Goal: Information Seeking & Learning: Learn about a topic

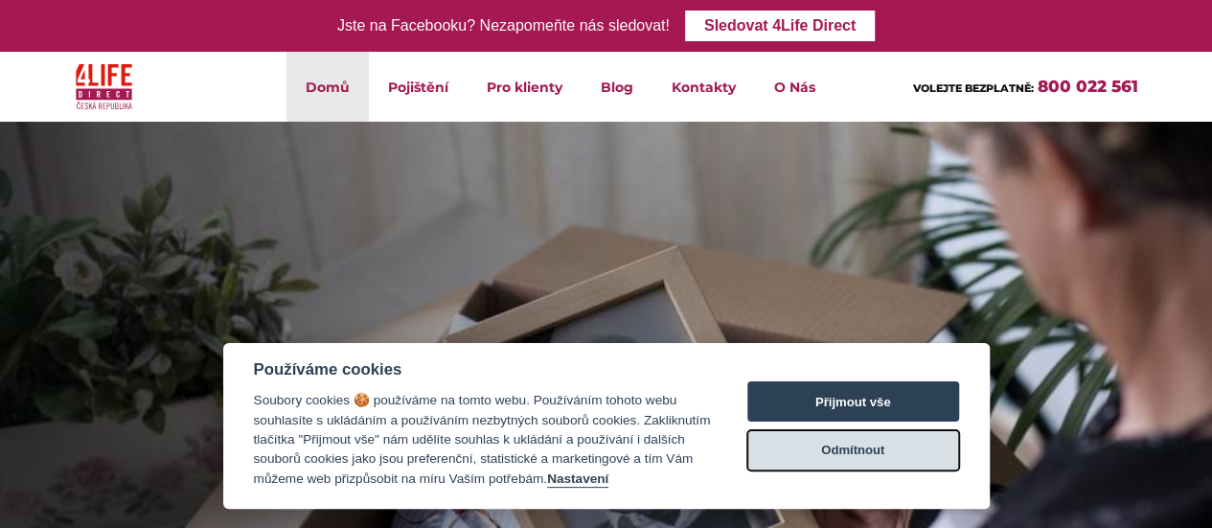
click at [895, 449] on button "Odmítnout" at bounding box center [853, 450] width 212 height 40
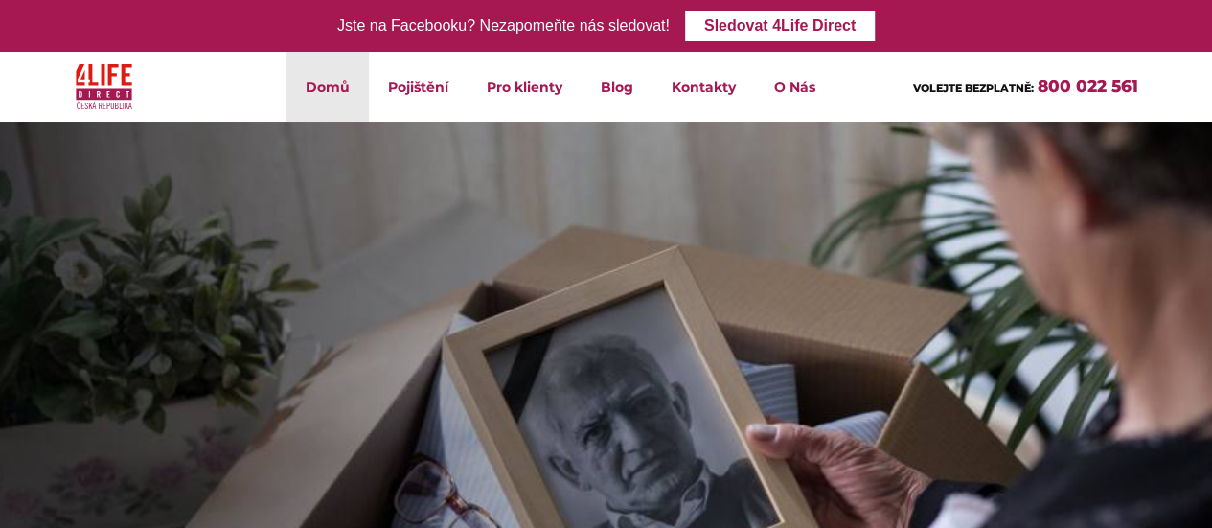
drag, startPoint x: 1195, startPoint y: 17, endPoint x: 748, endPoint y: 179, distance: 475.7
click at [748, 179] on img at bounding box center [606, 495] width 1212 height 747
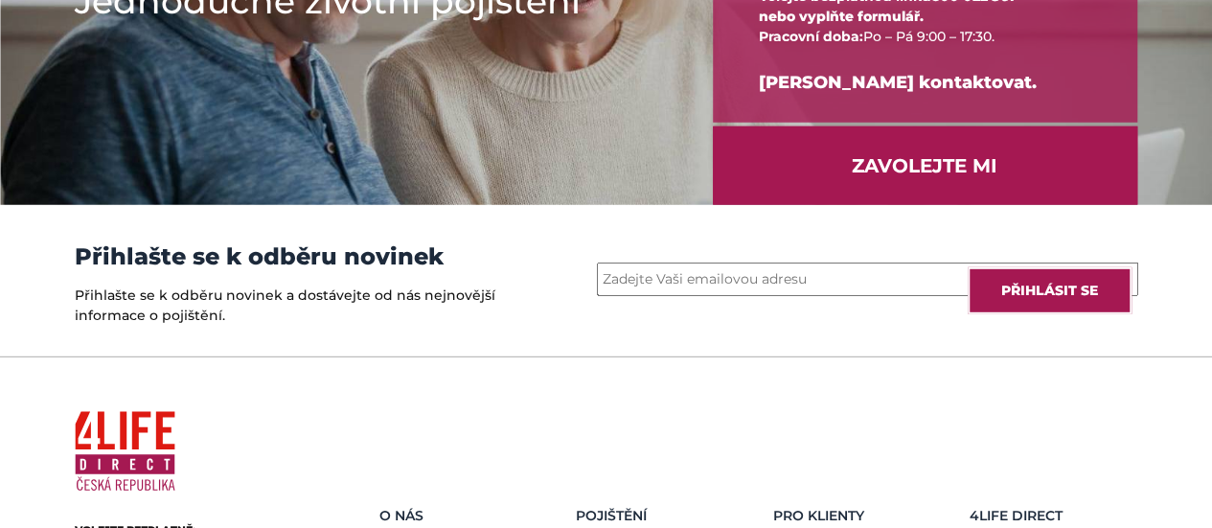
scroll to position [2858, 0]
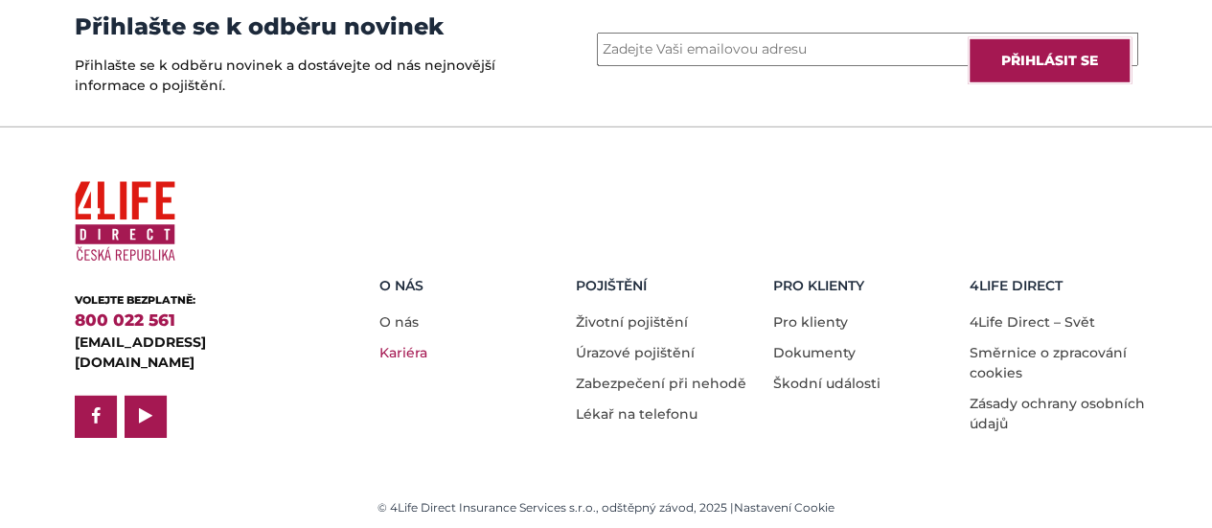
click at [403, 353] on link "Kariéra" at bounding box center [403, 352] width 48 height 17
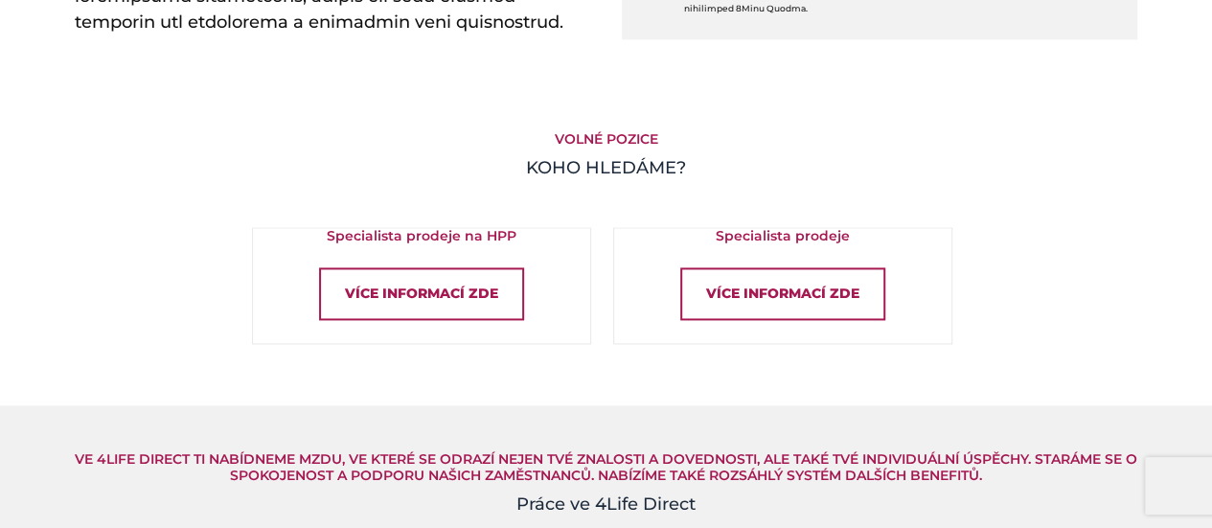
scroll to position [1254, 0]
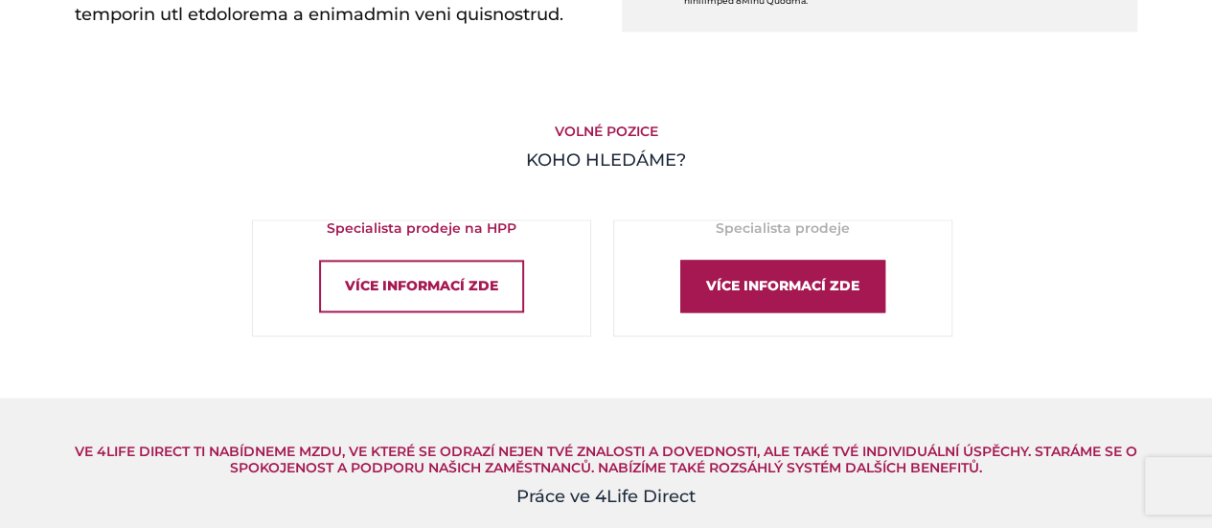
click at [729, 283] on div "Více informací zde" at bounding box center [782, 286] width 205 height 53
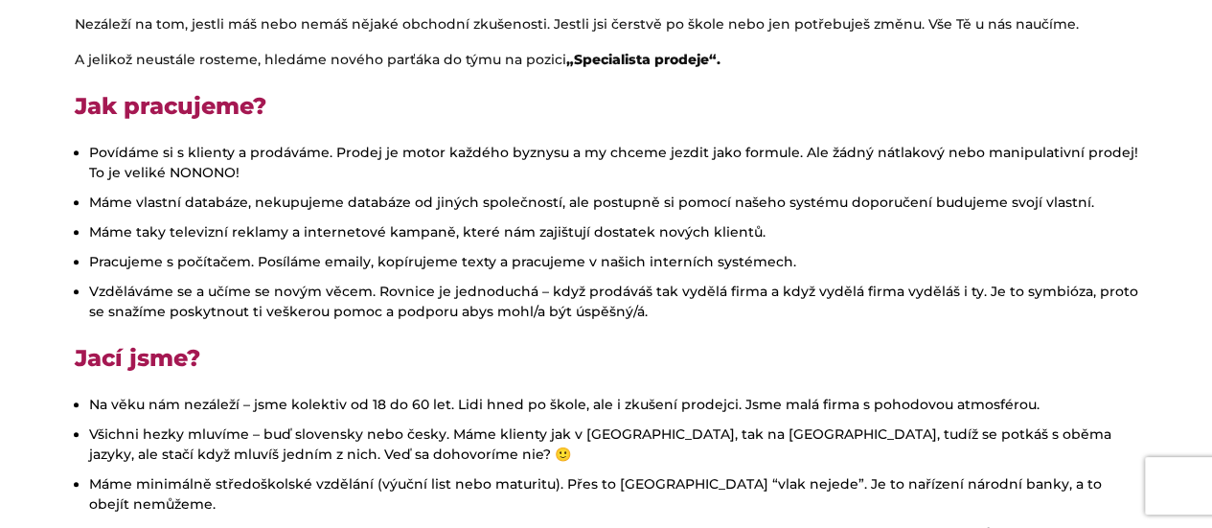
scroll to position [466, 0]
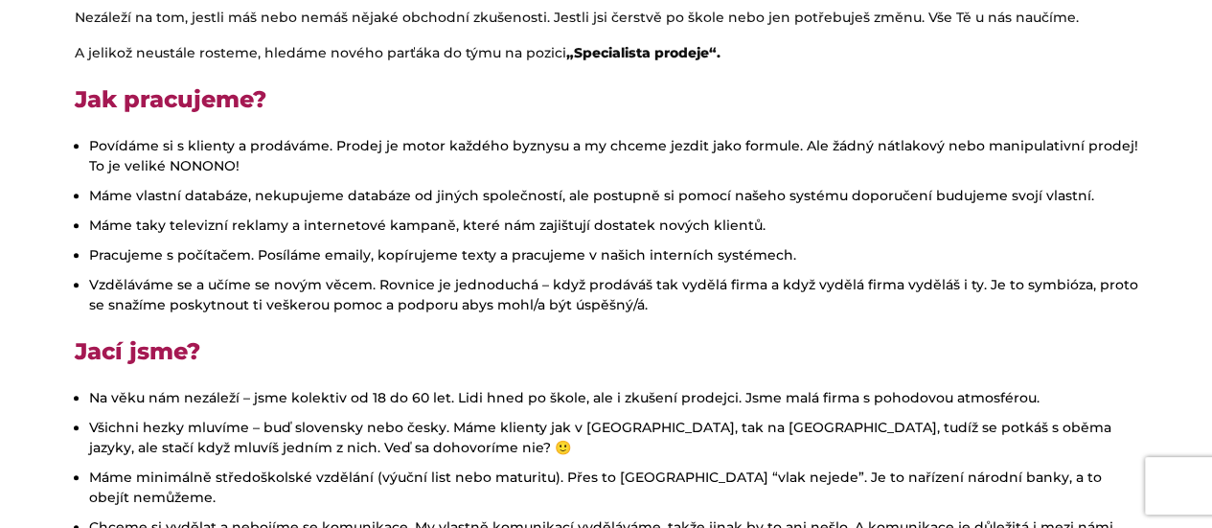
click at [935, 238] on ul "Povídáme si s klienty a prodáváme. Prodej je motor každého byznysu a my chceme …" at bounding box center [606, 225] width 1063 height 179
click at [919, 306] on li "Vzděláváme se a učíme se novým věcem. Rovnice je jednoduchá – když prodáváš tak…" at bounding box center [613, 295] width 1049 height 40
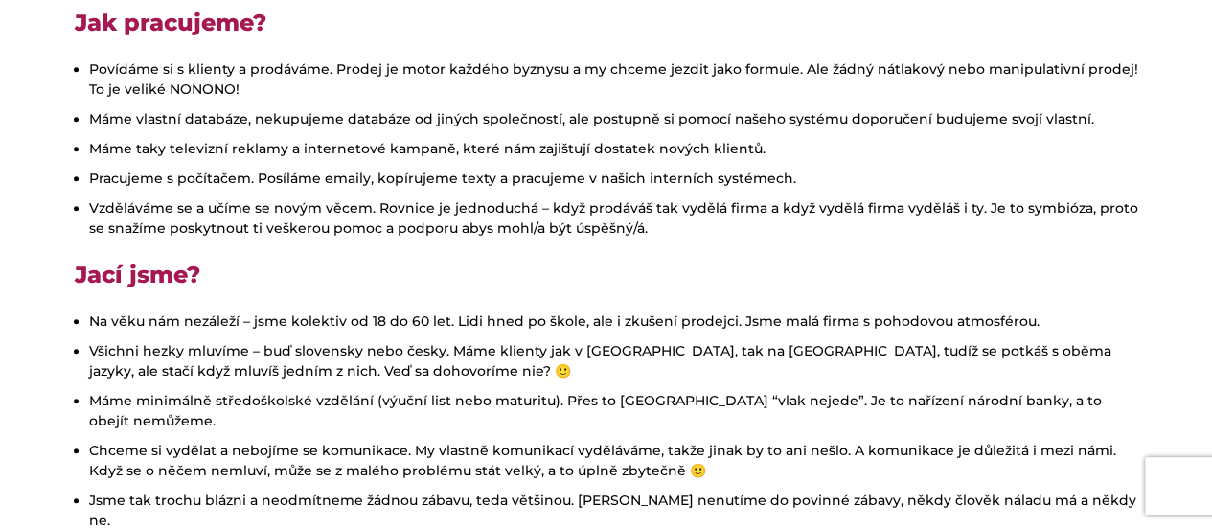
scroll to position [581, 0]
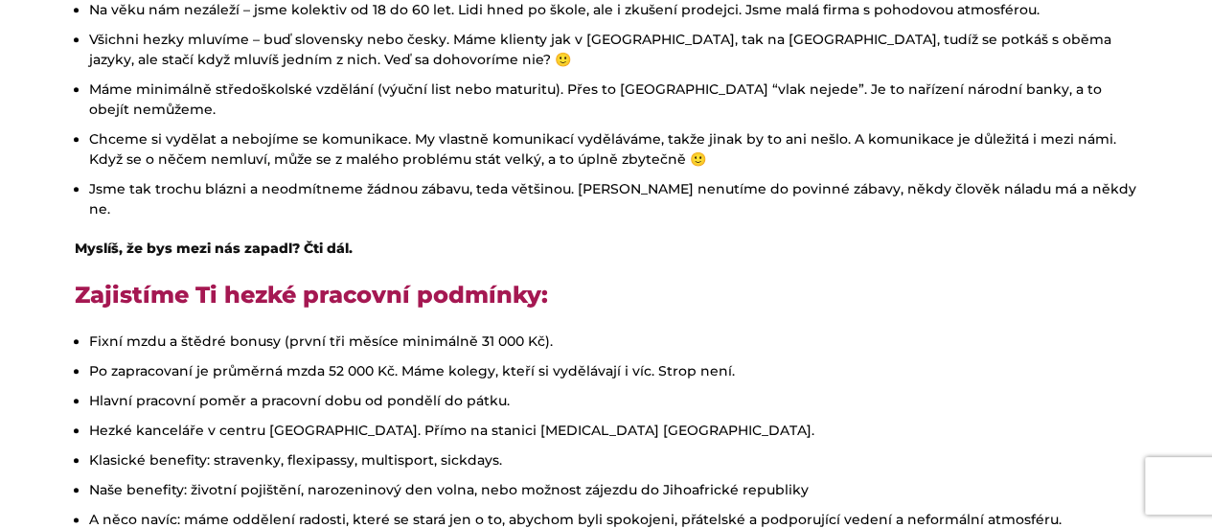
scroll to position [897, 0]
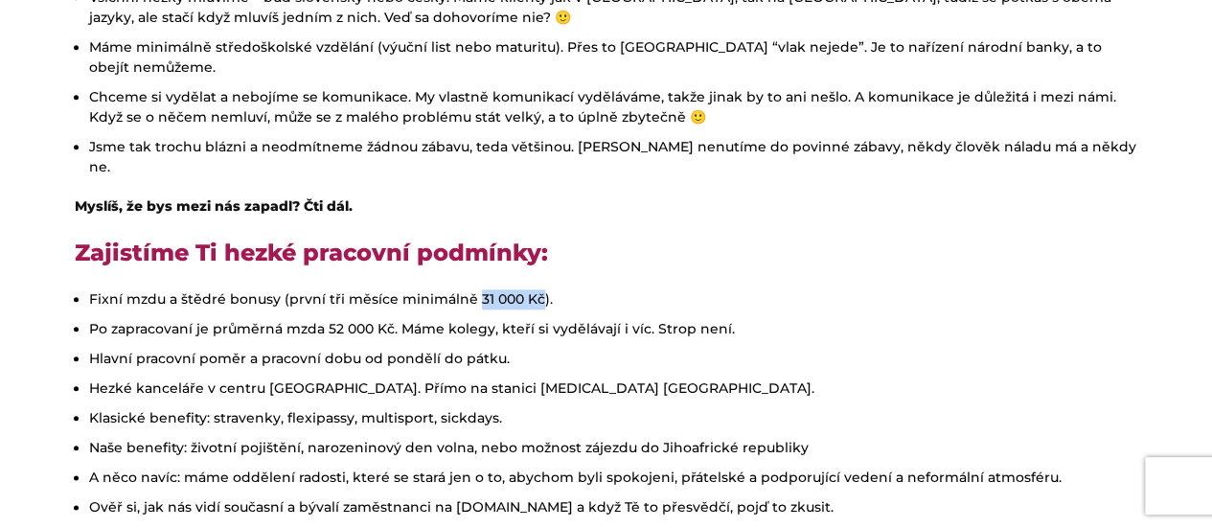
drag, startPoint x: 534, startPoint y: 254, endPoint x: 474, endPoint y: 252, distance: 59.4
click at [474, 289] on li "Fixní mzdu a štědré bonusy (první tři měsíce minimálně 31 000 Kč)." at bounding box center [613, 299] width 1049 height 20
copy li "31 000 Kč"
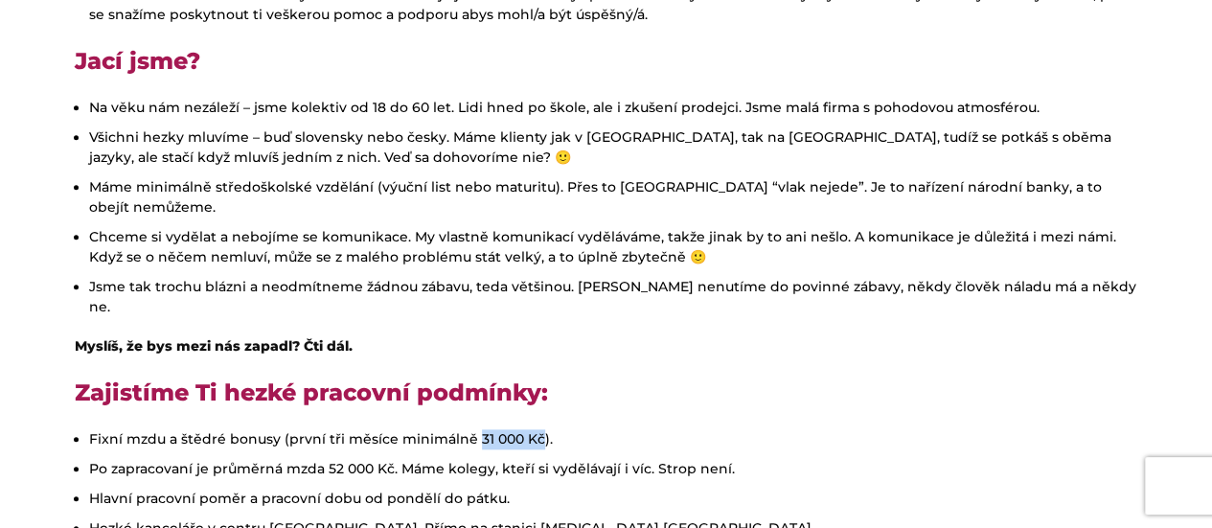
scroll to position [0, 0]
